Goal: Task Accomplishment & Management: Manage account settings

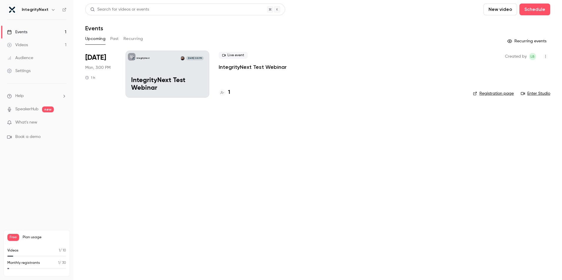
click at [186, 197] on main "Search for videos or events New video Schedule Events Upcoming Past Recurring R…" at bounding box center [317, 140] width 489 height 280
click at [135, 170] on main "Search for videos or events New video Schedule Events Upcoming Past Recurring R…" at bounding box center [317, 140] width 489 height 280
click at [29, 71] on div "Settings" at bounding box center [19, 71] width 24 height 6
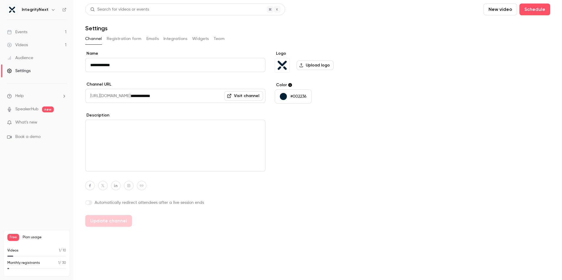
click at [347, 144] on div "Logo Upload logo Color #002236" at bounding box center [320, 139] width 90 height 176
click at [184, 41] on button "Integrations" at bounding box center [175, 38] width 24 height 9
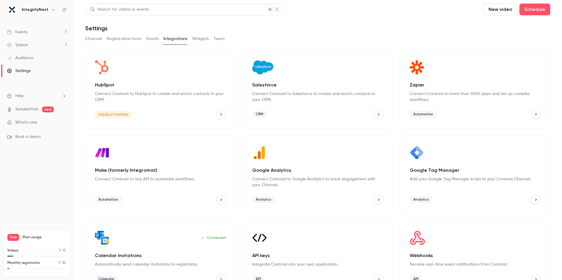
click at [220, 117] on button "HubSpot" at bounding box center [220, 114] width 9 height 9
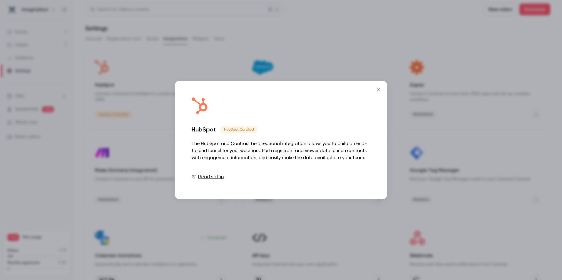
click at [350, 178] on link "Connect" at bounding box center [355, 177] width 29 height 12
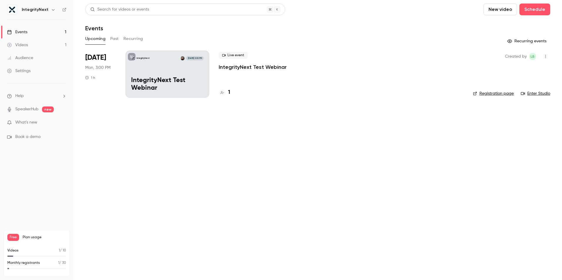
click at [33, 70] on link "Settings" at bounding box center [36, 70] width 73 height 13
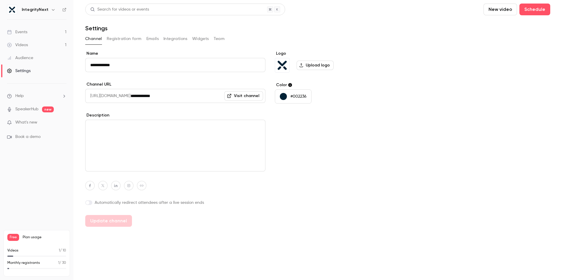
click at [186, 41] on button "Integrations" at bounding box center [175, 38] width 24 height 9
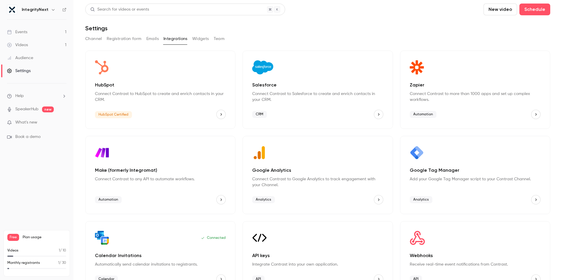
click at [212, 115] on div "HubSpot Certified" at bounding box center [160, 114] width 131 height 9
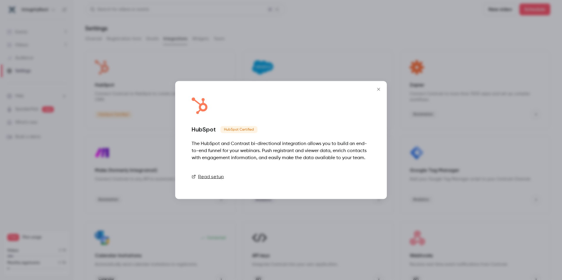
click at [359, 180] on link "Connect" at bounding box center [355, 177] width 29 height 12
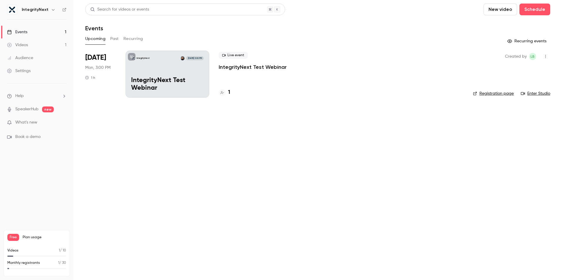
click at [159, 171] on main "Search for videos or events New video Schedule Events Upcoming Past Recurring R…" at bounding box center [317, 140] width 489 height 280
click at [184, 183] on main "Search for videos or events New video Schedule Events Upcoming Past Recurring R…" at bounding box center [317, 140] width 489 height 280
click at [270, 218] on main "Search for videos or events New video Schedule Events Upcoming Past Recurring R…" at bounding box center [317, 140] width 489 height 280
